Goal: Navigation & Orientation: Find specific page/section

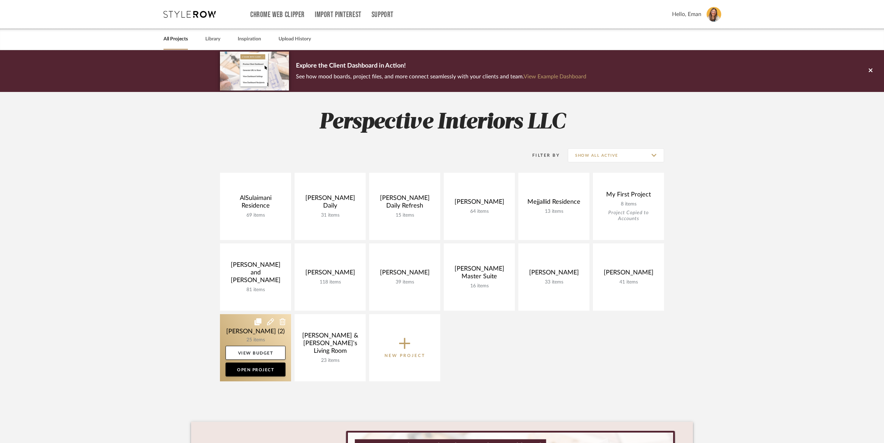
click at [224, 328] on link at bounding box center [255, 347] width 71 height 67
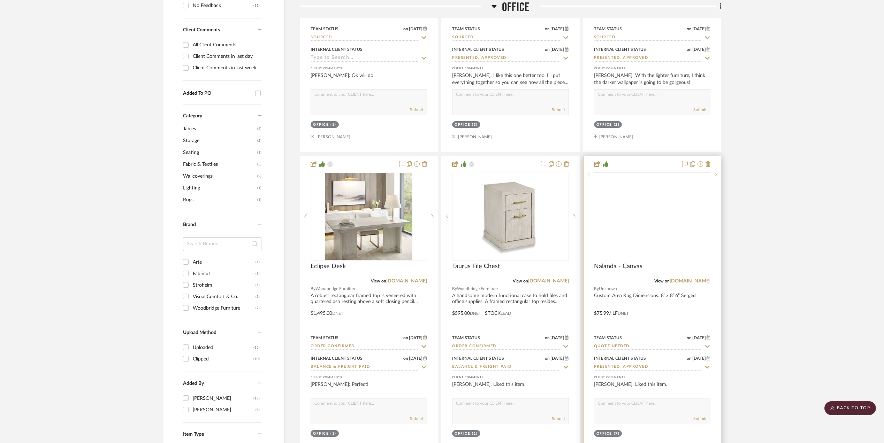
scroll to position [511, 0]
